Goal: Task Accomplishment & Management: Manage account settings

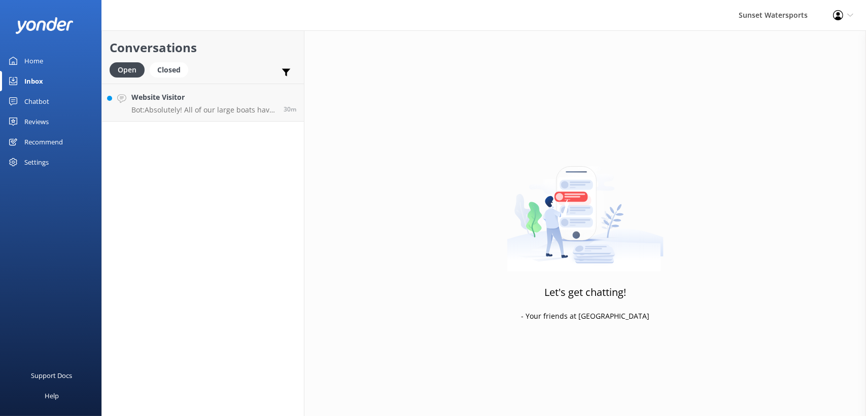
click at [839, 14] on use at bounding box center [838, 15] width 10 height 10
click at [803, 67] on link "Logout" at bounding box center [815, 69] width 101 height 25
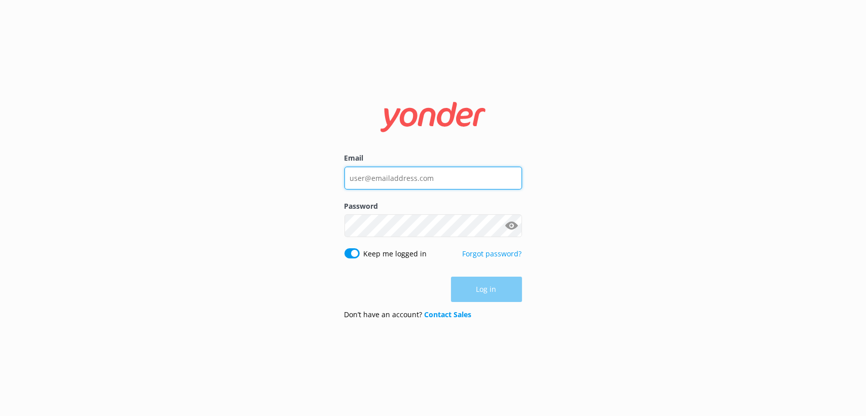
type input "xavierzuazu@gmail.com"
